Goal: Information Seeking & Learning: Check status

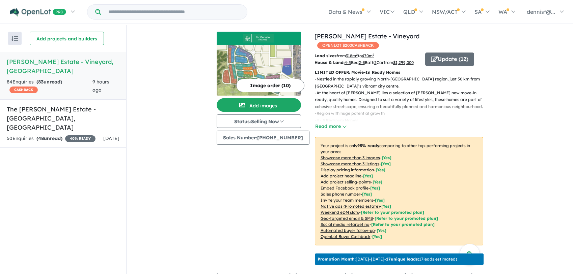
scroll to position [202, 0]
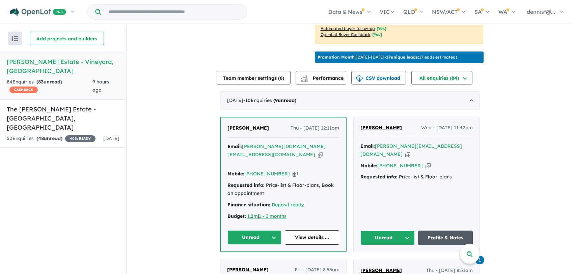
click at [427, 231] on link "Profile & Notes" at bounding box center [445, 238] width 55 height 14
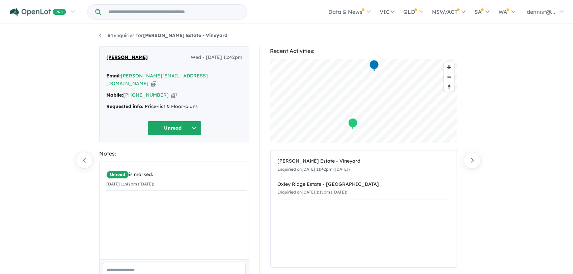
click at [164, 121] on button "Unread" at bounding box center [174, 128] width 54 height 14
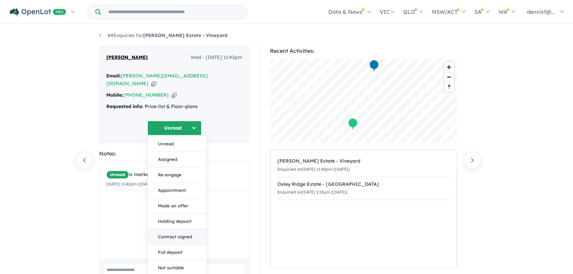
scroll to position [56, 0]
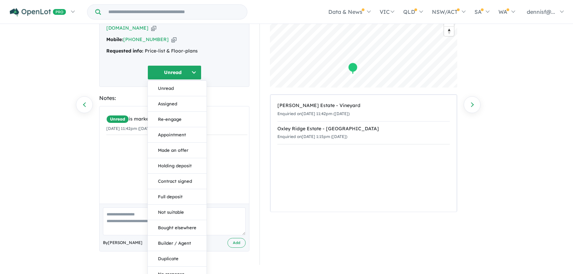
click at [127, 158] on div "Unread is marked. 10/09/2025 11:42pm (Wednesday)" at bounding box center [176, 158] width 154 height 102
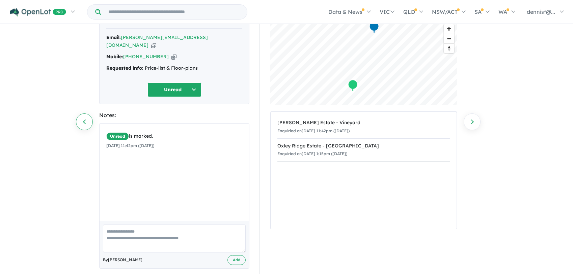
click at [85, 122] on link "Previous enquiry" at bounding box center [84, 122] width 17 height 17
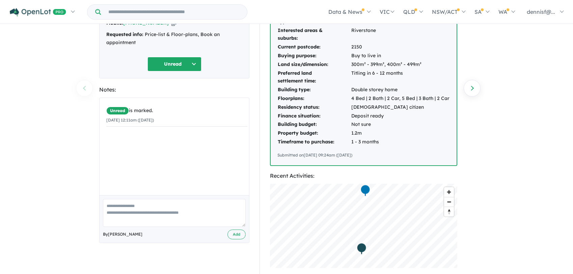
scroll to position [241, 0]
